Goal: Book appointment/travel/reservation

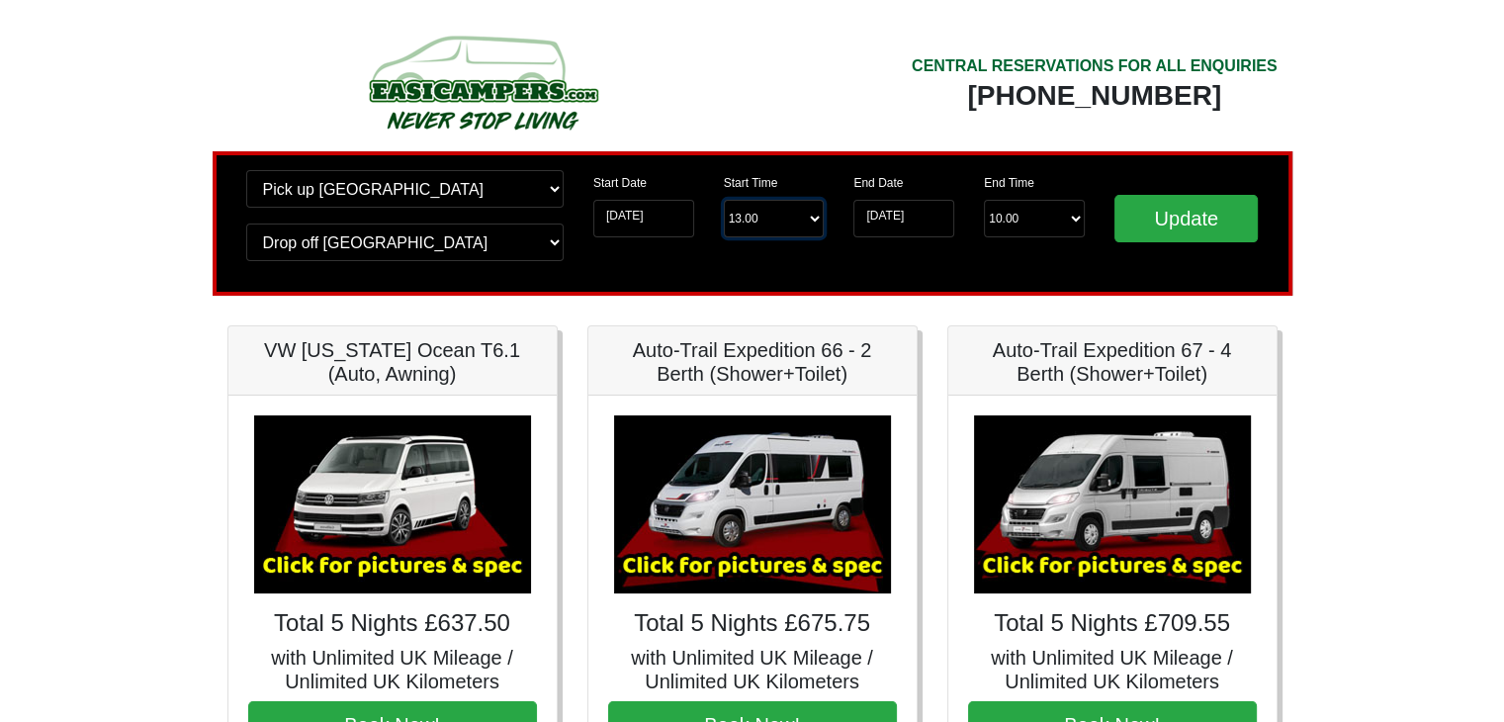
drag, startPoint x: 758, startPoint y: 209, endPoint x: 764, endPoint y: 226, distance: 18.8
click at [758, 209] on select "Start Time 13.00 -------- 11.00 am ([DATE] & [DATE] Only) 12.00 pm ([DATE]) 13.…" at bounding box center [774, 219] width 101 height 38
drag, startPoint x: 764, startPoint y: 226, endPoint x: 1042, endPoint y: 260, distance: 279.9
click at [764, 226] on select "Start Time 13.00 -------- 11.00 am ([DATE] & [DATE] Only) 12.00 pm ([DATE]) 13.…" at bounding box center [774, 219] width 101 height 38
click at [997, 285] on div "Change pick up location? Pick up [GEOGRAPHIC_DATA] [GEOGRAPHIC_DATA] [GEOGRAPHI…" at bounding box center [753, 223] width 1080 height 144
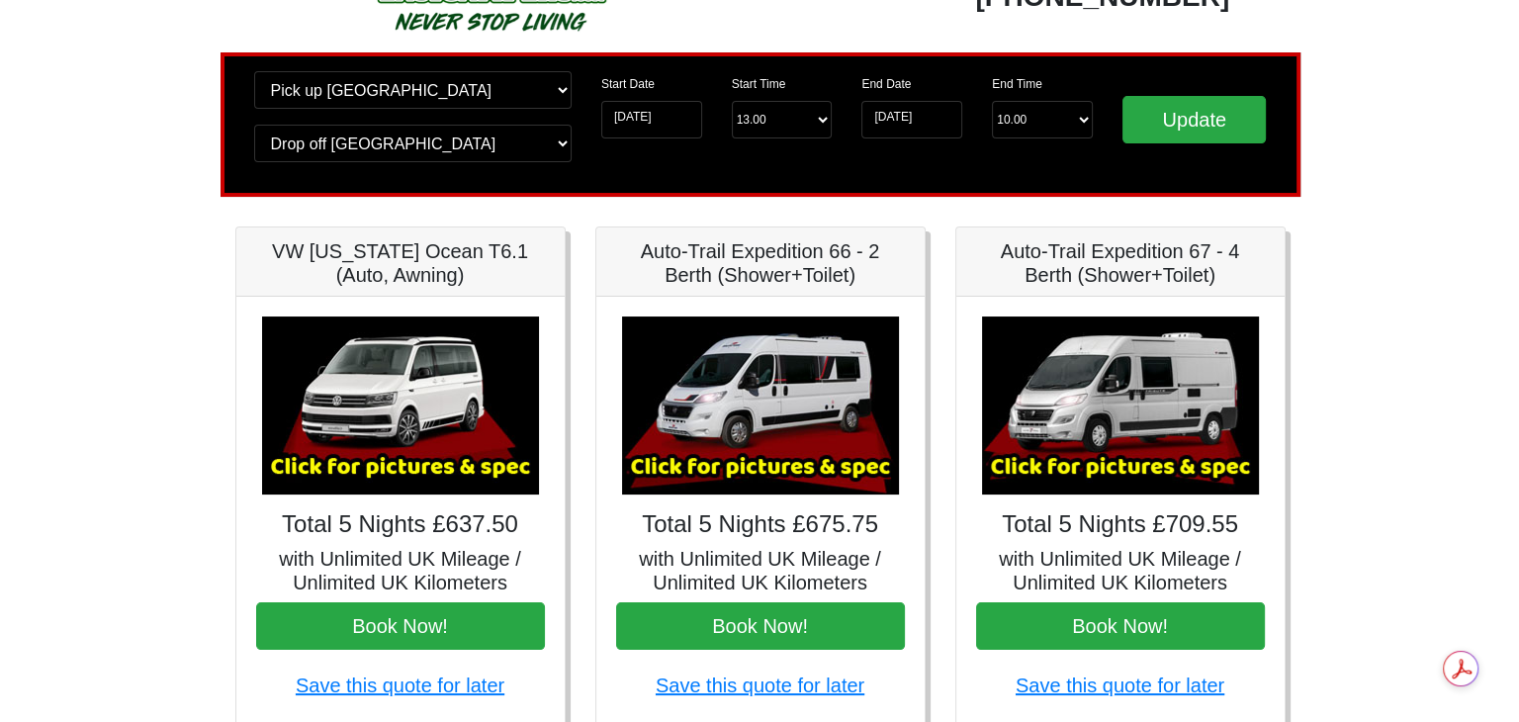
scroll to position [198, 0]
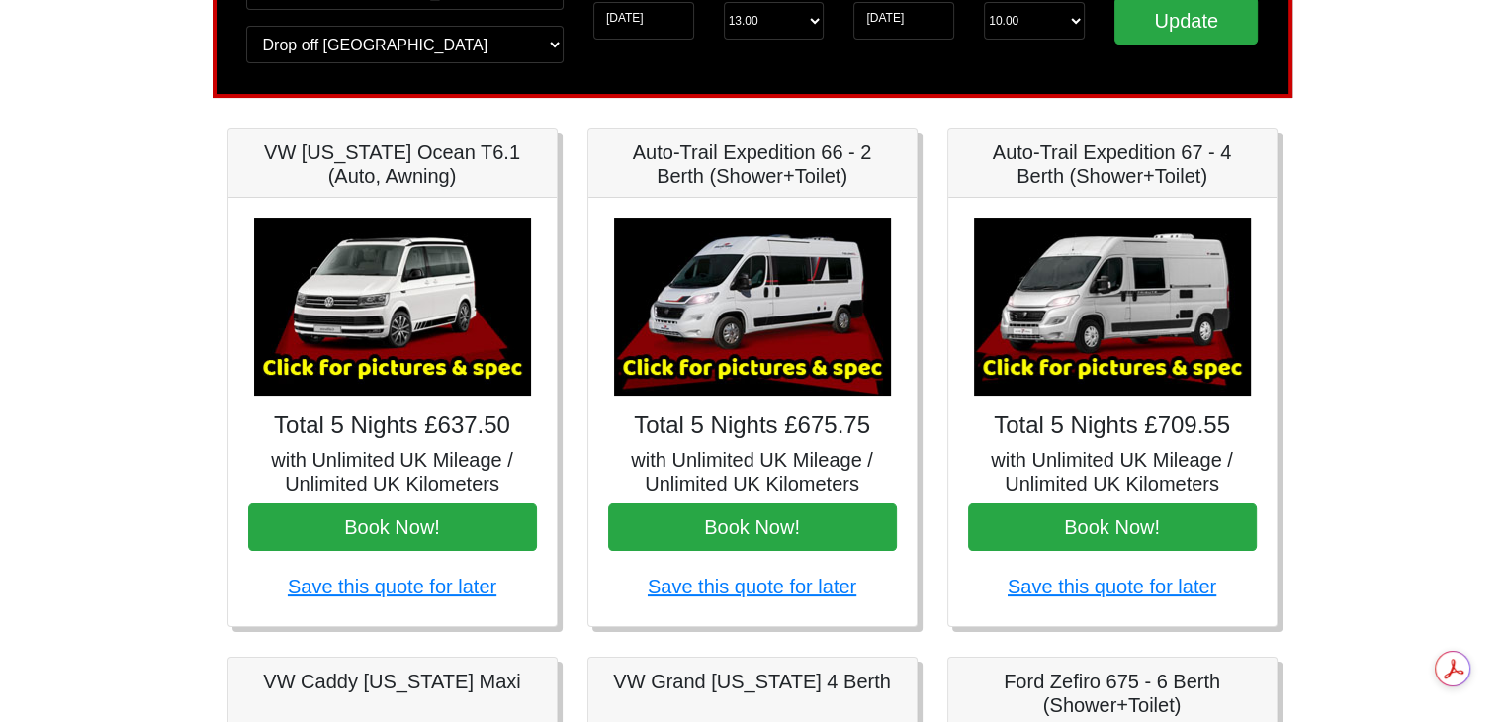
click at [1107, 359] on img at bounding box center [1112, 307] width 277 height 178
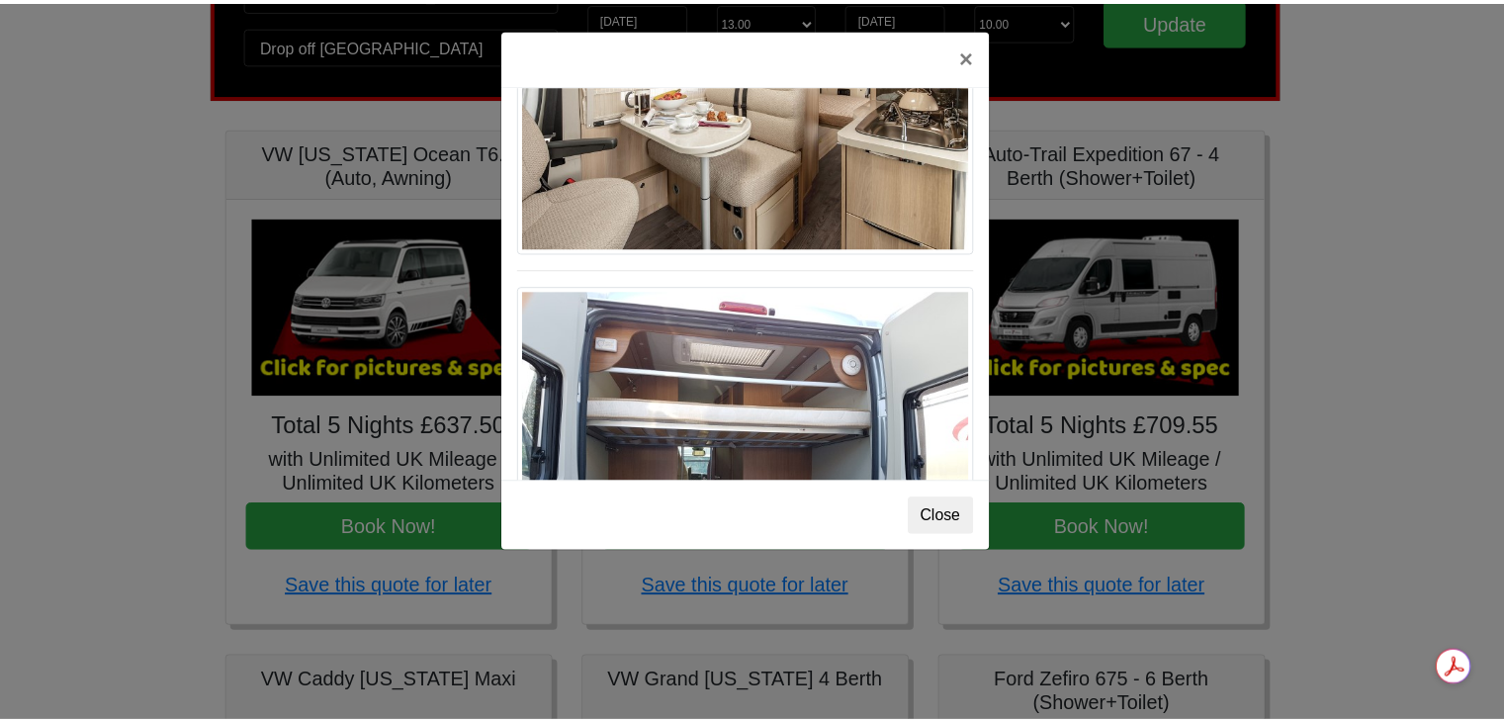
scroll to position [1582, 0]
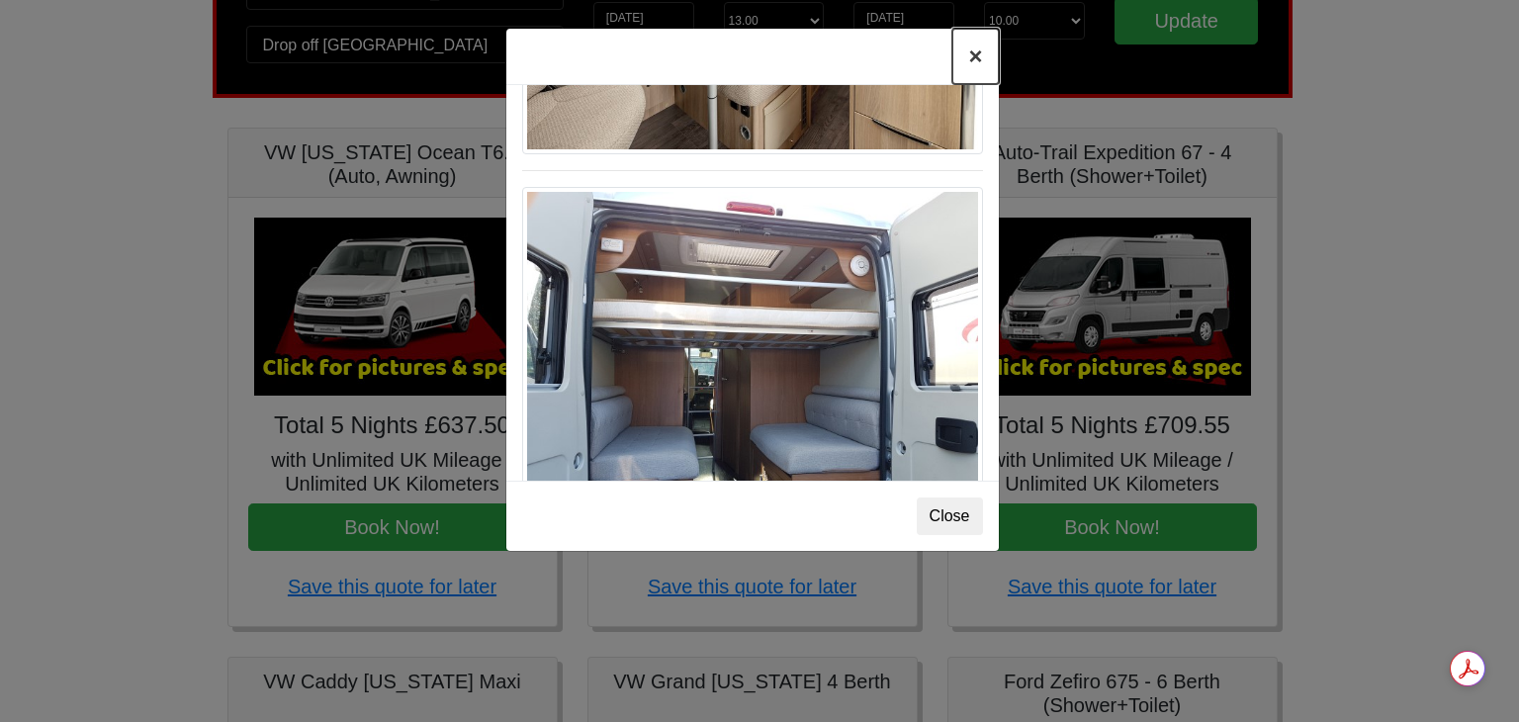
click at [971, 53] on button "×" at bounding box center [974, 56] width 45 height 55
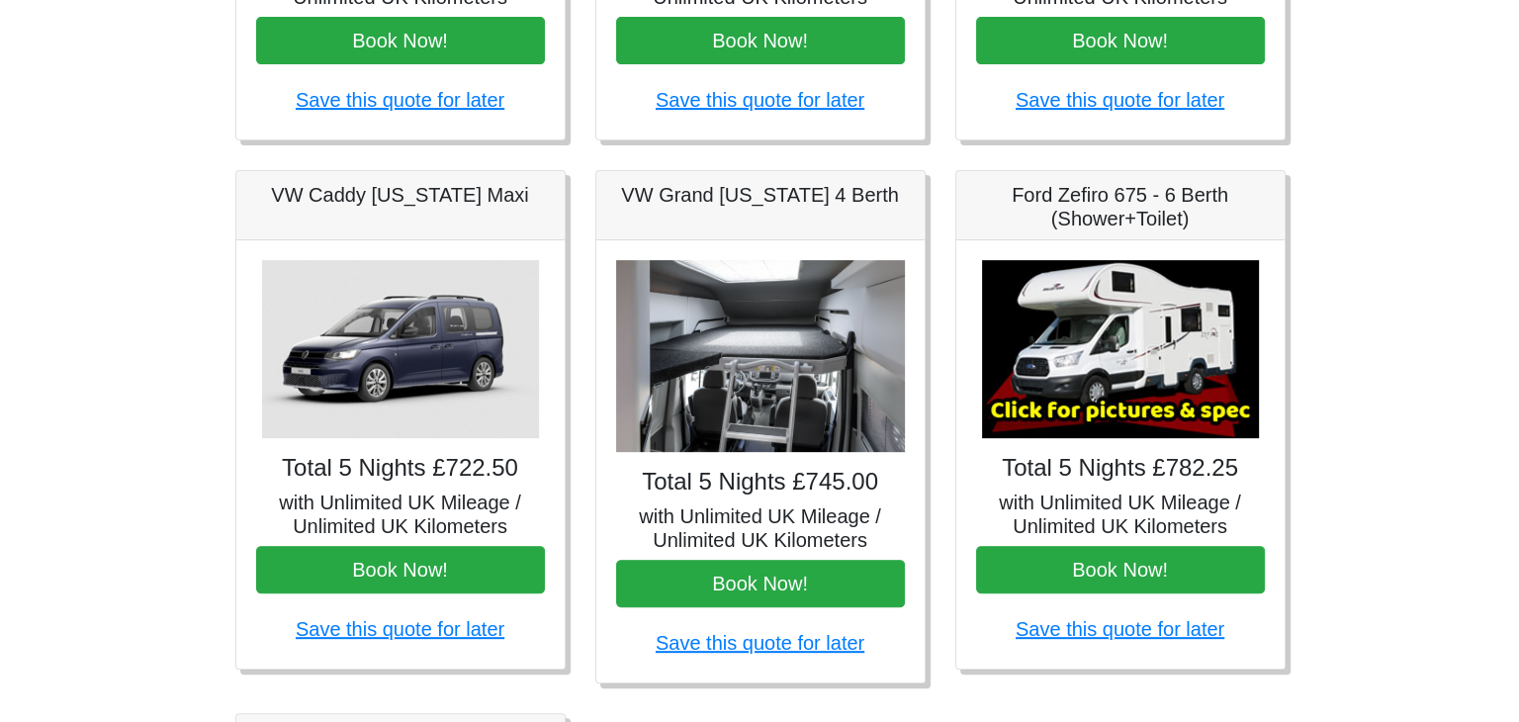
scroll to position [692, 0]
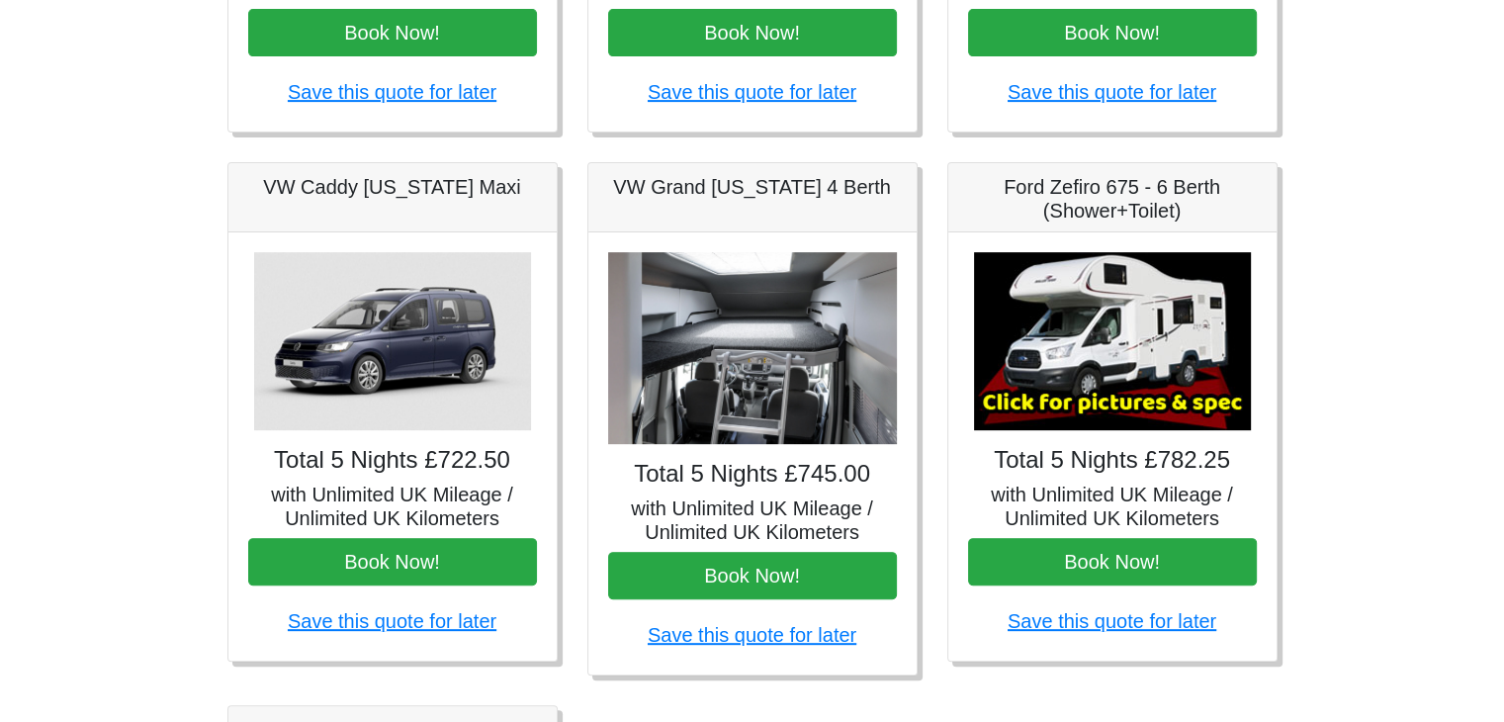
click at [779, 374] on img at bounding box center [752, 348] width 289 height 193
click at [736, 491] on div "Total 5 Nights £745.00 with Unlimited UK Mileage / Unlimited UK Kilometers Book…" at bounding box center [752, 453] width 328 height 442
click at [735, 397] on img at bounding box center [752, 348] width 289 height 193
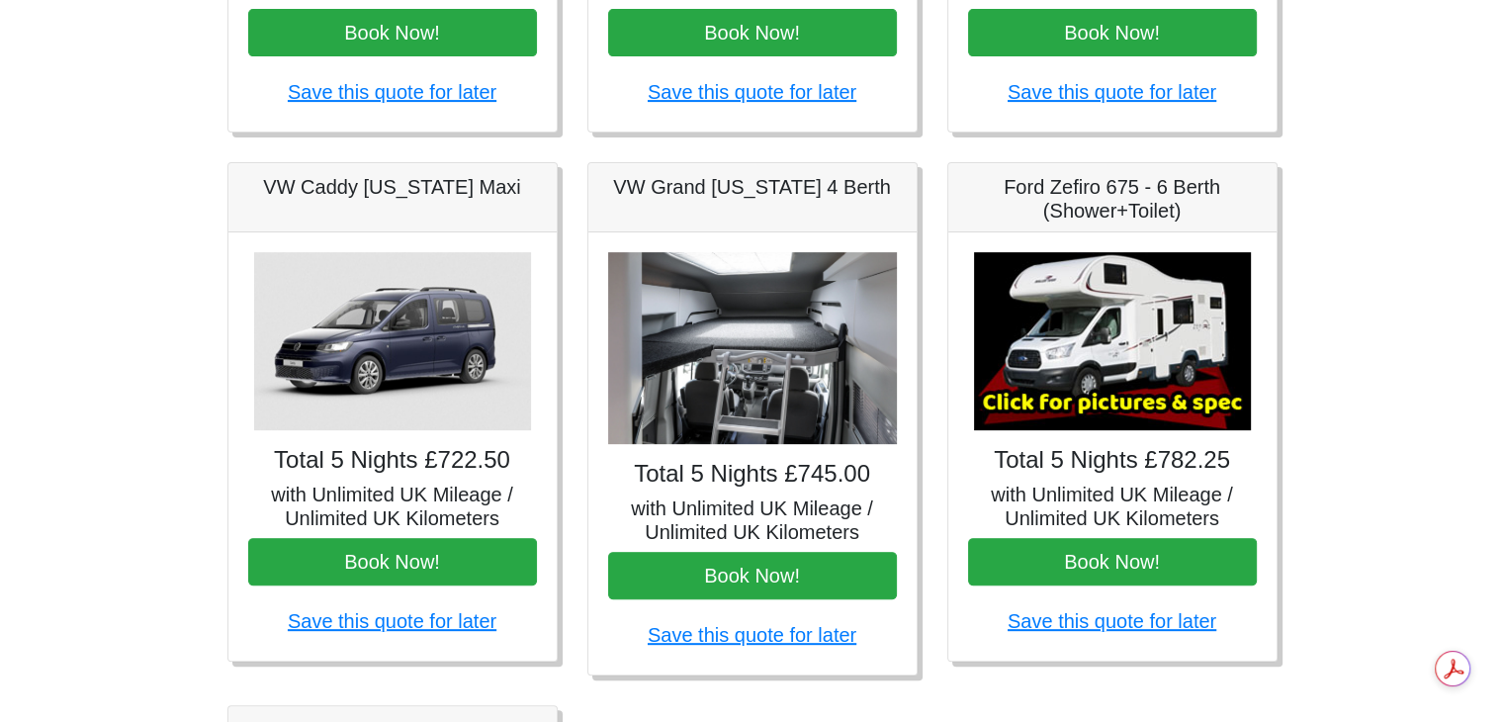
click at [1129, 381] on img at bounding box center [1112, 341] width 277 height 178
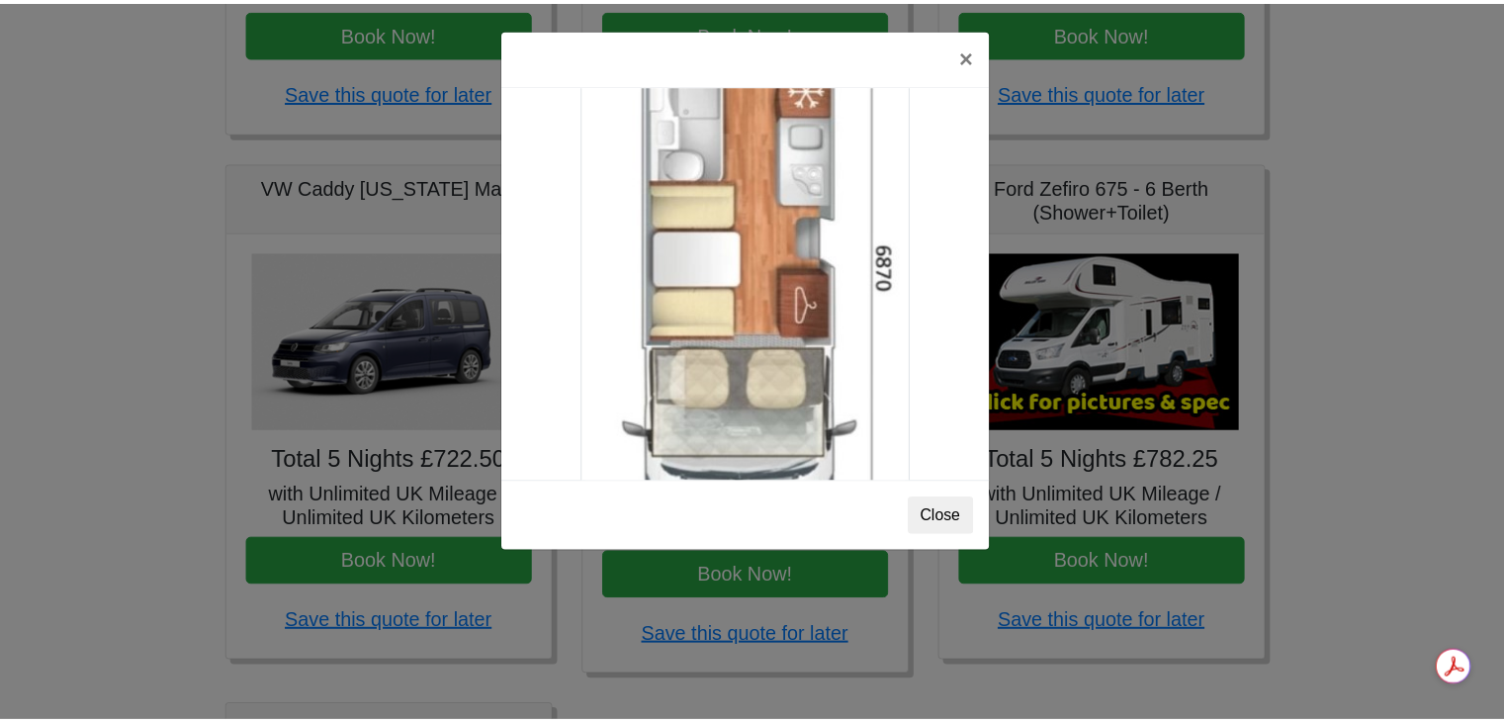
scroll to position [3484, 0]
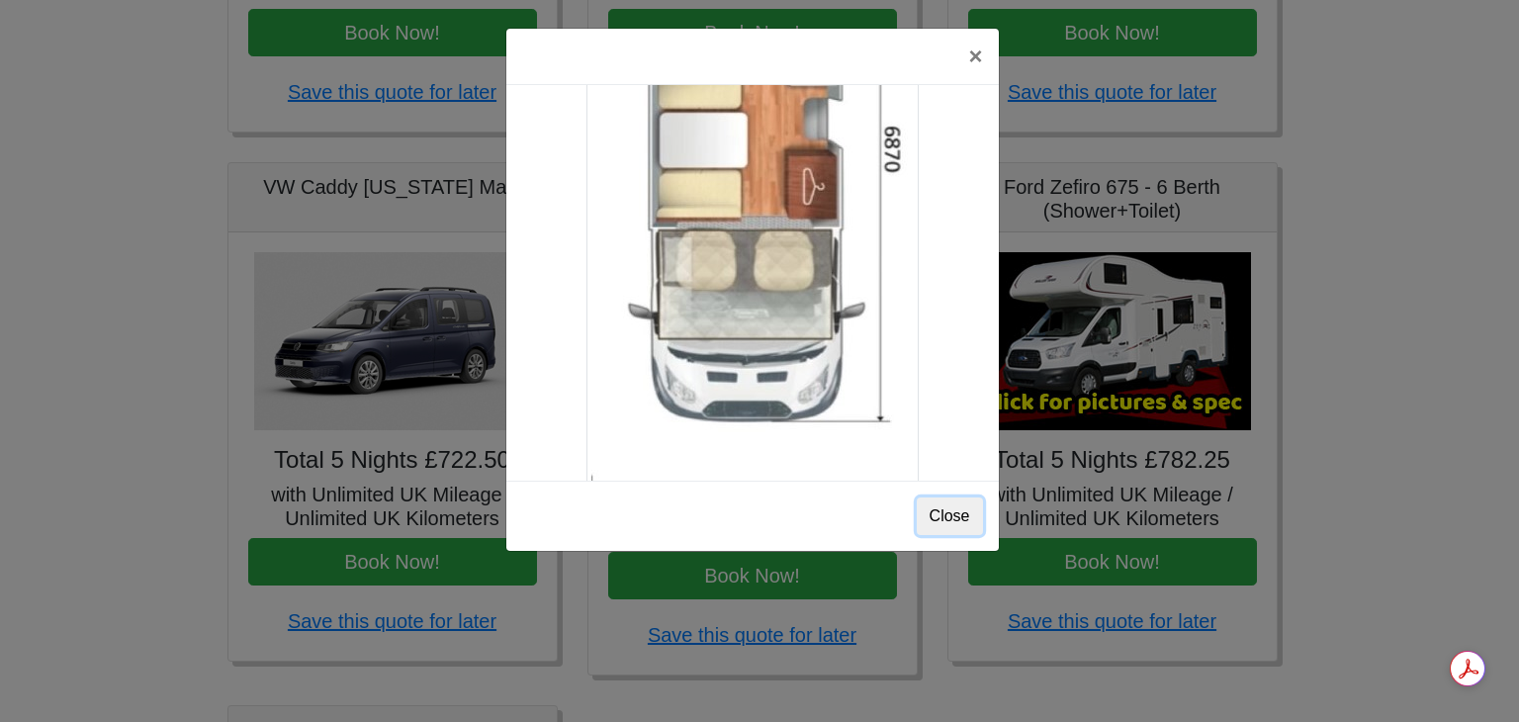
click at [955, 518] on button "Close" at bounding box center [950, 516] width 66 height 38
